Goal: Submit feedback/report problem

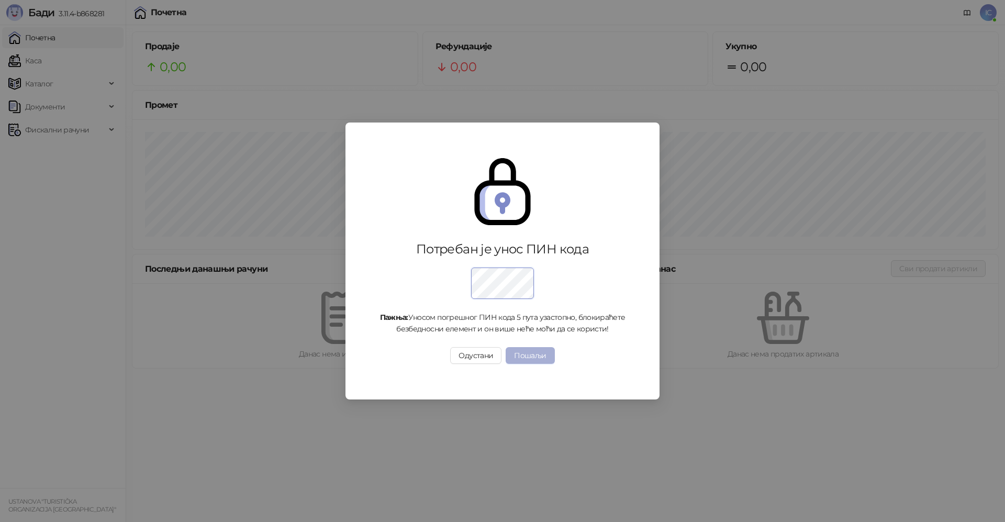
click at [544, 356] on button "Пошаљи" at bounding box center [530, 355] width 49 height 17
